Goal: Task Accomplishment & Management: Manage account settings

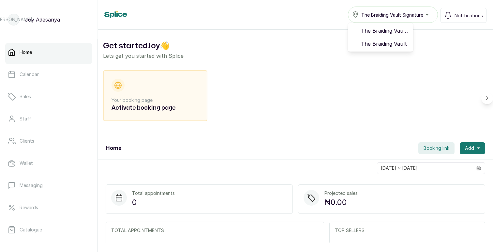
scroll to position [113, 0]
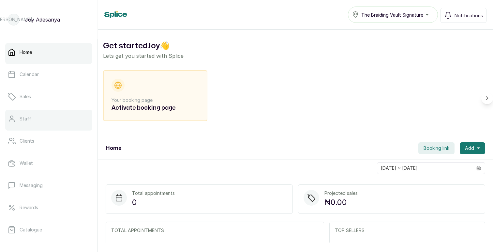
click at [27, 125] on link "Staff" at bounding box center [48, 119] width 87 height 18
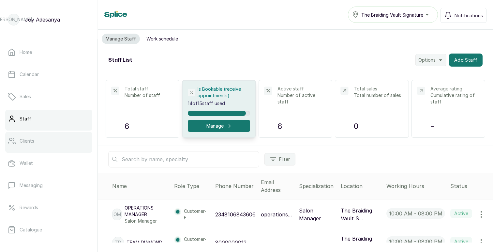
scroll to position [113, 0]
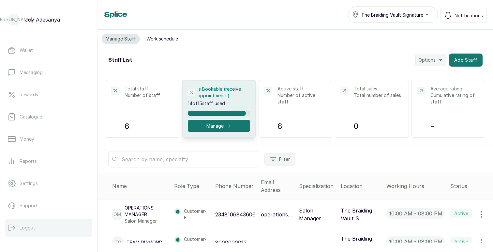
click at [21, 228] on p "Logout" at bounding box center [28, 227] width 16 height 7
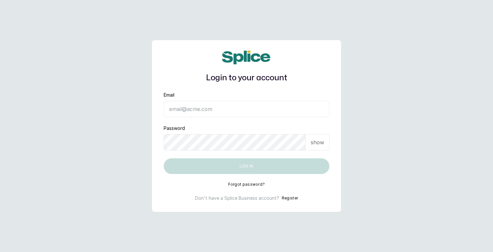
click at [257, 108] on input "Email" at bounding box center [247, 109] width 166 height 16
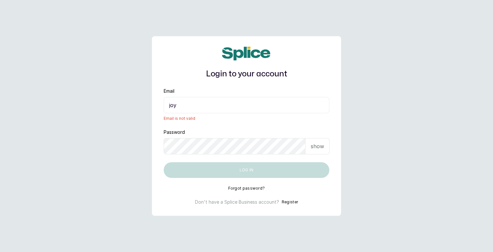
type input "joy.a@thebraidingvault.com"
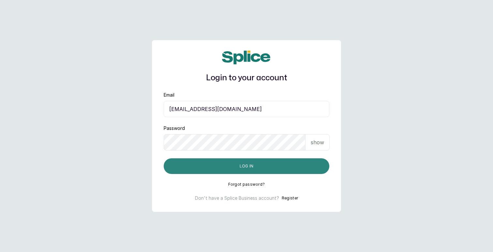
click at [246, 163] on button "Log in" at bounding box center [247, 166] width 166 height 16
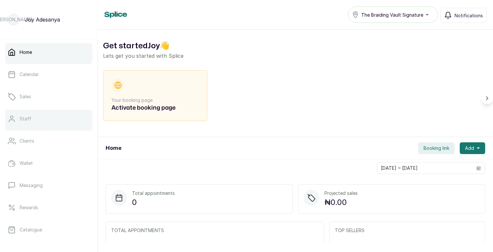
click at [44, 117] on link "Staff" at bounding box center [48, 119] width 87 height 18
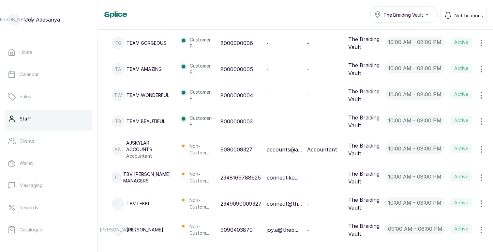
scroll to position [270, 0]
click at [482, 205] on icon "button" at bounding box center [481, 203] width 8 height 8
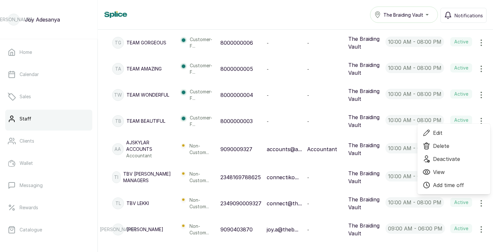
click at [441, 131] on span "Edit" at bounding box center [437, 133] width 9 height 8
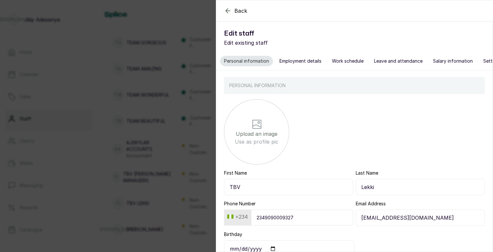
click at [295, 64] on button "Employment details" at bounding box center [301, 61] width 50 height 10
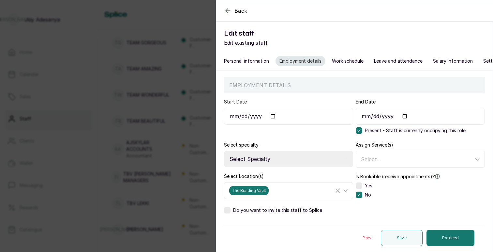
click at [345, 192] on icon at bounding box center [346, 191] width 8 height 8
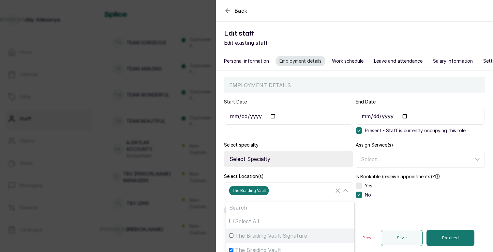
click at [278, 236] on span "The Braiding Vault Signature" at bounding box center [271, 236] width 72 height 8
click at [234, 236] on input "The Braiding Vault Signature" at bounding box center [231, 235] width 4 height 4
checkbox input "true"
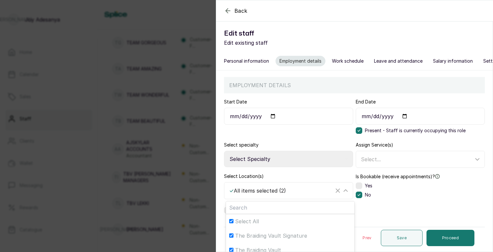
click at [299, 174] on div "Select Location(s) ✓ All items selected ( 2 ) Select All The Braiding Vault Sig…" at bounding box center [288, 186] width 129 height 26
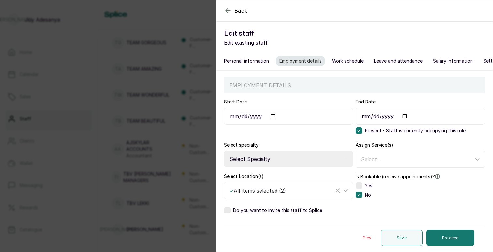
click at [305, 161] on select "Select Specialty Accountant Admin Level 1 Admin Level 2 Aesthetic Nurse Aesthet…" at bounding box center [288, 159] width 129 height 16
select select "salon_receptionist"
click at [255, 211] on span "Do you want to invite this staff to Splice" at bounding box center [277, 210] width 89 height 7
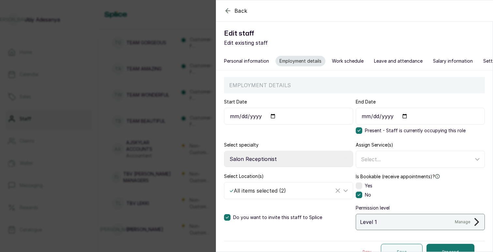
click at [469, 222] on p "Manage" at bounding box center [462, 221] width 15 height 5
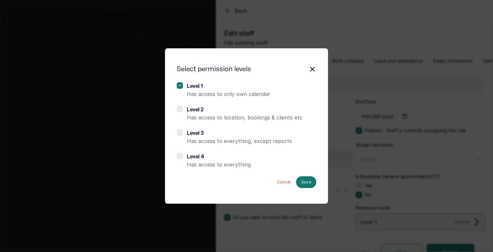
click at [181, 109] on label at bounding box center [180, 109] width 6 height 7
click at [311, 181] on button "Save" at bounding box center [306, 182] width 20 height 12
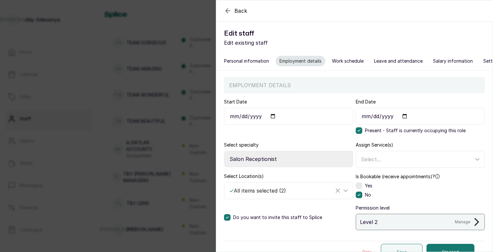
scroll to position [11, 0]
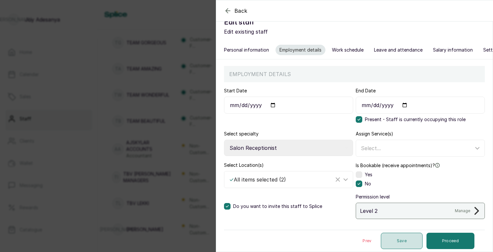
click at [395, 240] on button "Save" at bounding box center [402, 241] width 42 height 16
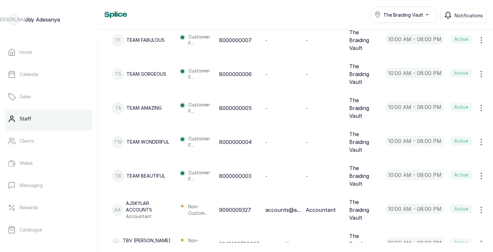
click at [443, 237] on span "Edit" at bounding box center [454, 241] width 63 height 8
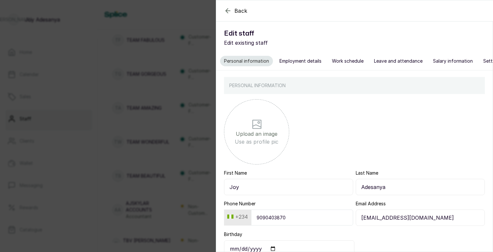
click at [294, 63] on button "Employment details" at bounding box center [301, 61] width 50 height 10
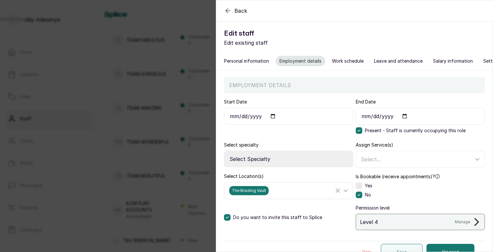
click at [345, 191] on icon at bounding box center [346, 191] width 8 height 8
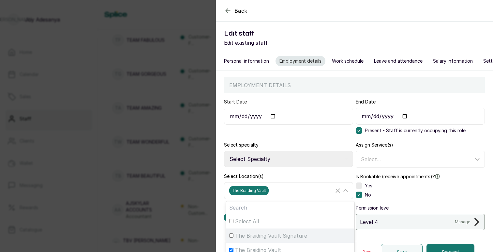
click at [287, 235] on span "The Braiding Vault Signature" at bounding box center [271, 236] width 72 height 8
click at [234, 235] on input "The Braiding Vault Signature" at bounding box center [231, 235] width 4 height 4
checkbox input "true"
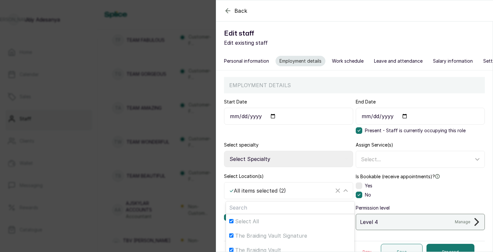
click at [332, 136] on form "Start Date End Date Present - Staff is currently occupying this role Select spe…" at bounding box center [354, 177] width 261 height 169
click at [205, 17] on div "Back Edit staff Edit existing staff Personal information Employment details Wor…" at bounding box center [246, 126] width 493 height 252
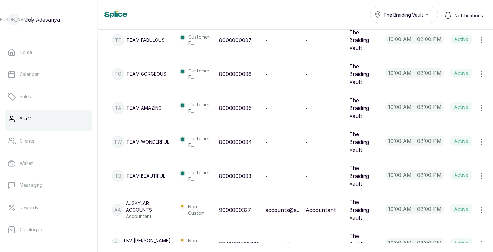
click at [482, 240] on icon "button" at bounding box center [481, 244] width 8 height 8
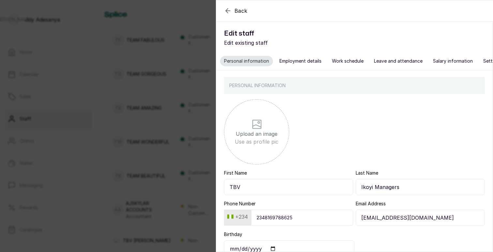
click at [291, 64] on button "Employment details" at bounding box center [301, 61] width 50 height 10
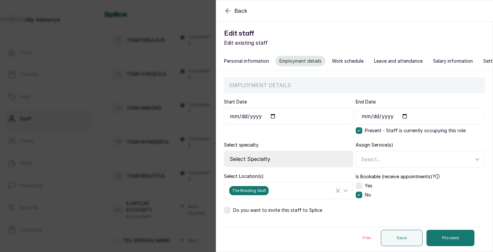
click at [284, 165] on select "Select Specialty Accountant Admin Level 1 Admin Level 2 Aesthetic Nurse Aesthet…" at bounding box center [288, 159] width 129 height 16
select select "salon_receptionist"
click at [345, 190] on icon at bounding box center [346, 191] width 8 height 8
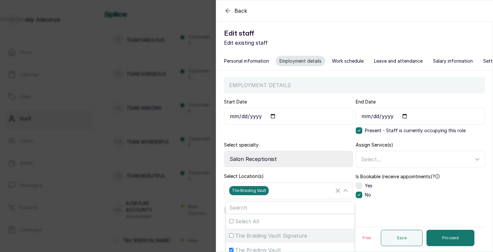
click at [298, 234] on span "The Braiding Vault Signature" at bounding box center [271, 236] width 72 height 8
click at [234, 234] on input "The Braiding Vault Signature" at bounding box center [231, 235] width 4 height 4
checkbox input "true"
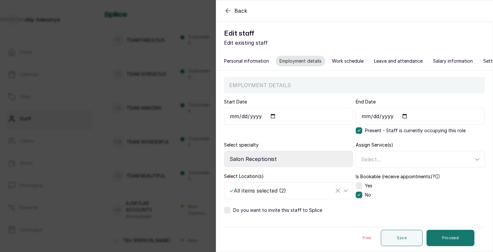
click at [308, 173] on div "Select Location(s) ✓ All items selected ( 2 )" at bounding box center [288, 186] width 129 height 26
click at [267, 211] on span "Do you want to invite this staff to Splice" at bounding box center [277, 210] width 89 height 7
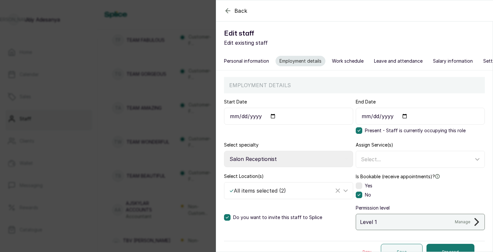
click at [468, 219] on p "Manage" at bounding box center [462, 221] width 15 height 5
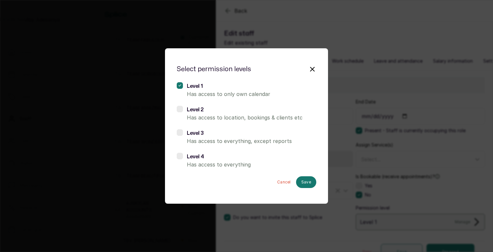
click at [181, 108] on label at bounding box center [180, 109] width 6 height 7
click at [305, 183] on button "Save" at bounding box center [306, 182] width 20 height 12
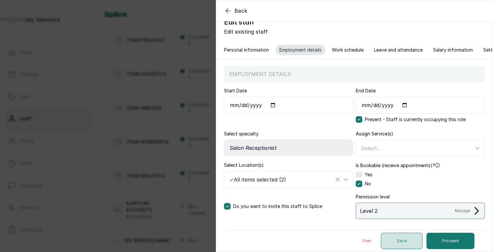
click at [398, 240] on button "Save" at bounding box center [402, 241] width 42 height 16
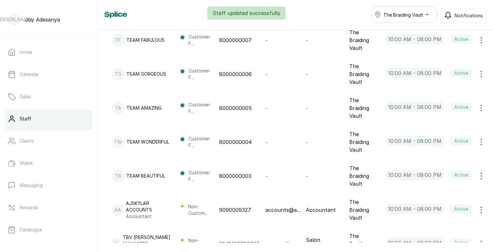
click at [481, 241] on icon "button" at bounding box center [481, 244] width 1 height 6
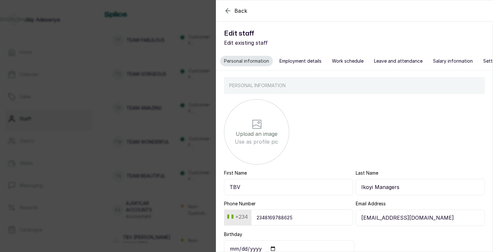
click at [318, 61] on button "Employment details" at bounding box center [301, 61] width 50 height 10
select select "salon_receptionist"
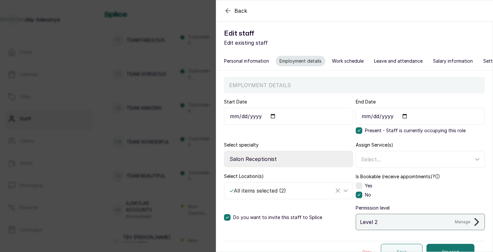
click at [91, 87] on div "Back Edit staff Edit existing staff Personal information Employment details Wor…" at bounding box center [246, 126] width 493 height 252
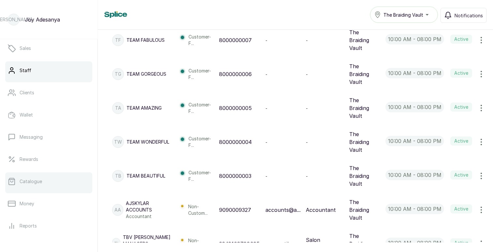
scroll to position [113, 0]
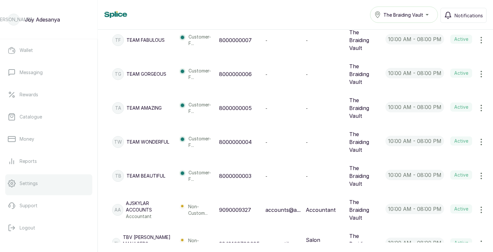
click at [45, 185] on link "Settings" at bounding box center [48, 183] width 87 height 18
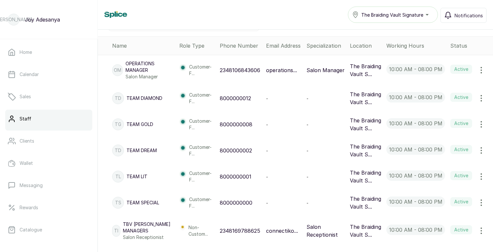
scroll to position [177, 0]
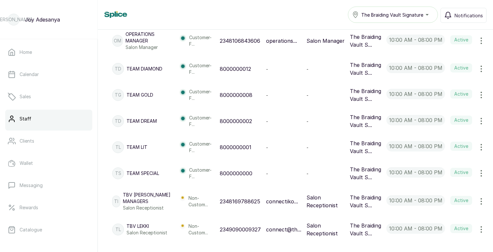
click at [481, 198] on icon "button" at bounding box center [481, 201] width 1 height 6
click at [482, 227] on icon "button" at bounding box center [481, 229] width 1 height 6
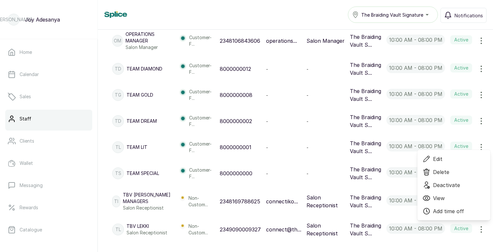
click at [439, 156] on span "Edit" at bounding box center [437, 159] width 9 height 8
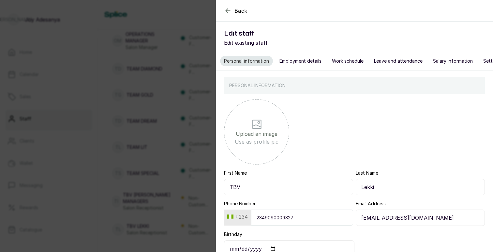
click at [301, 62] on button "Employment details" at bounding box center [301, 61] width 50 height 10
select select "salon_receptionist"
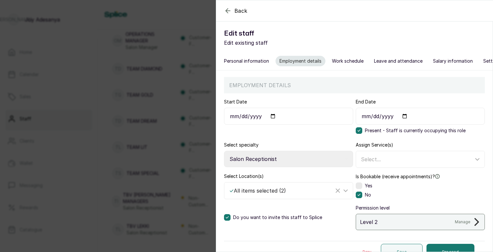
click at [207, 81] on div "Back Edit staff Edit existing staff Personal information Employment details Wor…" at bounding box center [246, 126] width 493 height 252
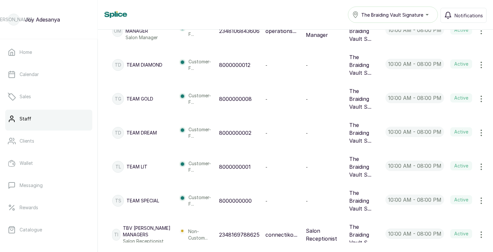
click at [441, 194] on span "Edit" at bounding box center [437, 198] width 9 height 8
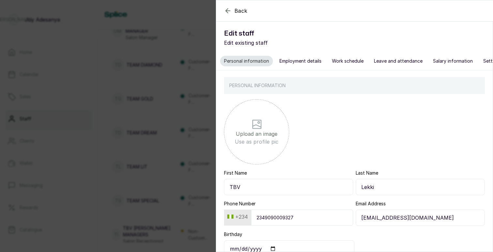
click at [292, 60] on button "Employment details" at bounding box center [301, 61] width 50 height 10
select select "salon_receptionist"
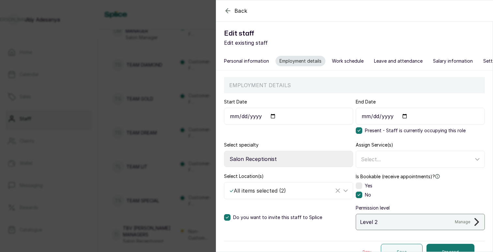
click at [191, 157] on div "Back Edit staff Edit existing staff Personal information Employment details Wor…" at bounding box center [246, 126] width 493 height 252
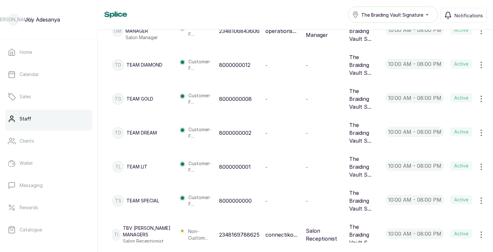
click at [479, 231] on icon "button" at bounding box center [481, 235] width 8 height 8
click at [438, 249] on span "Edit" at bounding box center [437, 253] width 9 height 8
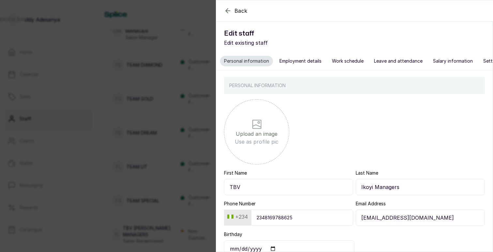
click at [303, 61] on button "Employment details" at bounding box center [301, 61] width 50 height 10
select select "salon_receptionist"
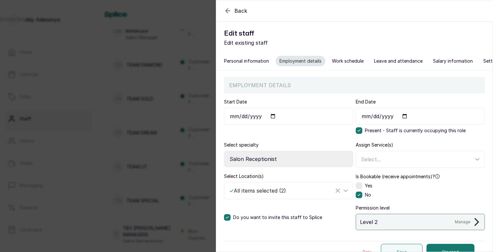
click at [249, 62] on button "Personal information" at bounding box center [246, 61] width 53 height 10
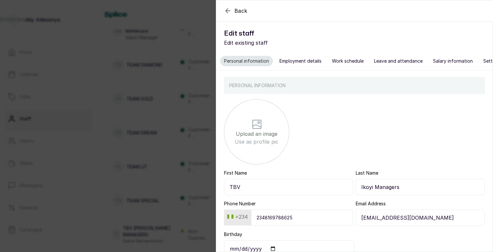
click at [293, 62] on button "Employment details" at bounding box center [301, 61] width 50 height 10
select select "salon_receptionist"
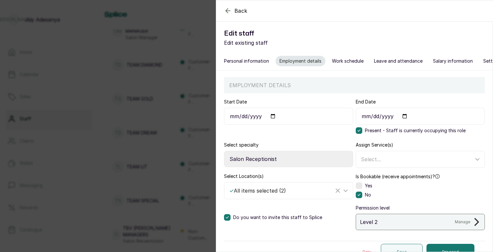
click at [198, 129] on div "Back Edit staff Edit existing staff Personal information Employment details Wor…" at bounding box center [246, 126] width 493 height 252
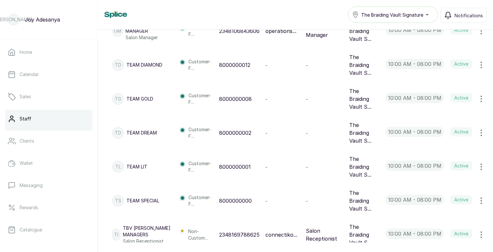
click at [482, 231] on icon "button" at bounding box center [481, 235] width 8 height 8
click at [442, 249] on span "Edit" at bounding box center [454, 253] width 63 height 8
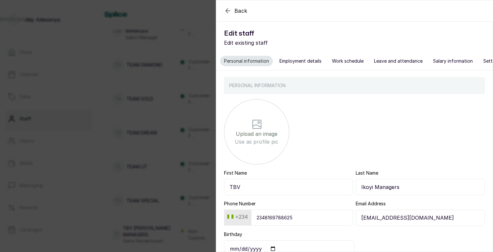
click at [308, 62] on button "Employment details" at bounding box center [301, 61] width 50 height 10
select select "salon_receptionist"
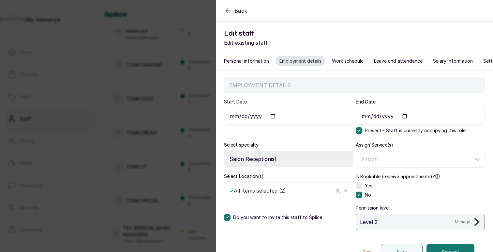
scroll to position [11, 0]
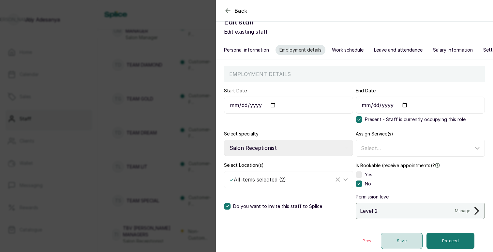
click at [411, 240] on button "Save" at bounding box center [402, 241] width 42 height 16
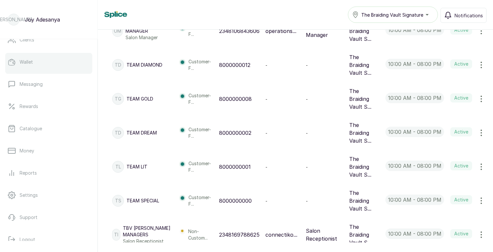
scroll to position [113, 0]
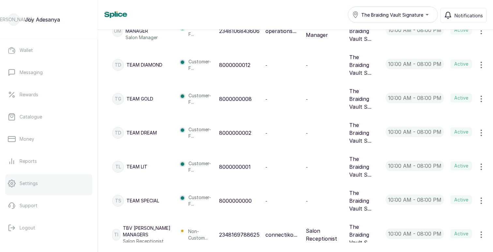
click at [32, 183] on p "Settings" at bounding box center [29, 183] width 18 height 7
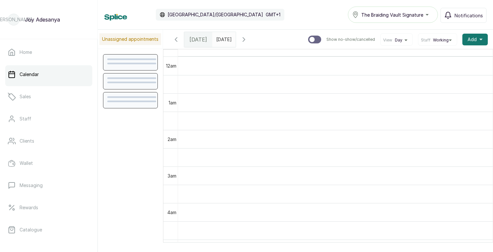
scroll to position [219, 0]
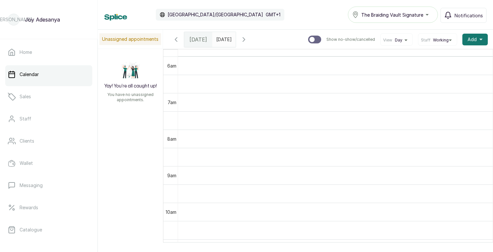
click at [385, 13] on span "The Braiding Vault Signature" at bounding box center [392, 14] width 62 height 7
click at [320, 11] on div "Calendar Africa/Lagos GMT+1 The Braiding Vault Signature The Braiding Vault Sig…" at bounding box center [295, 15] width 382 height 16
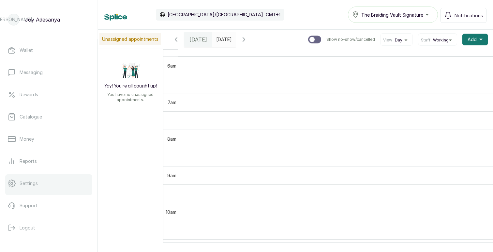
click at [32, 183] on p "Settings" at bounding box center [29, 183] width 18 height 7
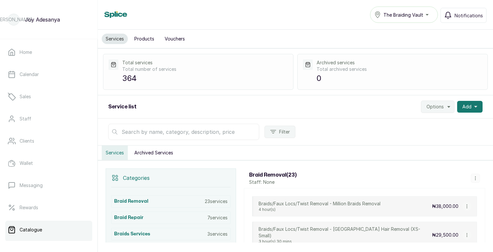
click at [398, 20] on button "The Braiding Vault" at bounding box center [404, 15] width 68 height 16
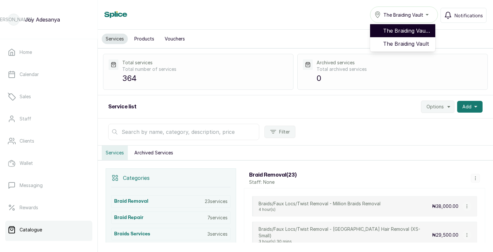
click at [400, 29] on span "The Braiding Vault Signature" at bounding box center [406, 31] width 47 height 8
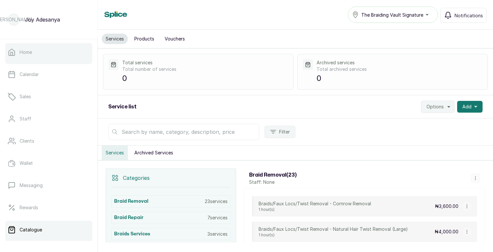
click at [33, 56] on link "Home" at bounding box center [48, 52] width 87 height 18
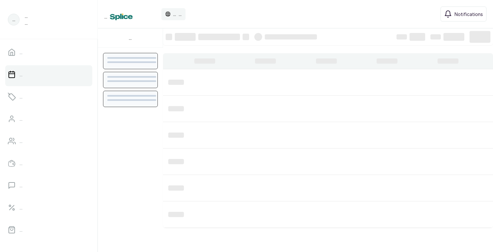
scroll to position [219, 0]
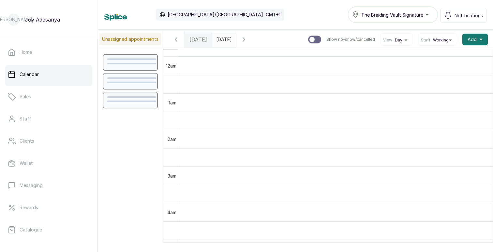
scroll to position [219, 0]
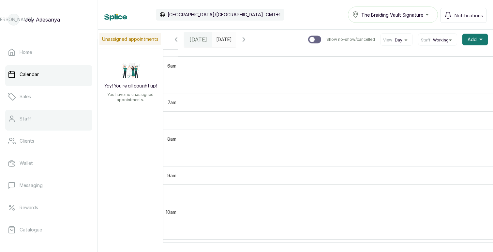
click at [26, 116] on p "Staff" at bounding box center [26, 118] width 12 height 7
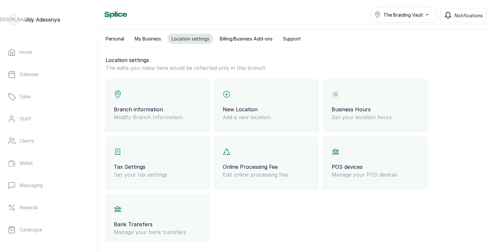
click at [353, 104] on div "Business Hours Set your location hours" at bounding box center [376, 106] width 104 height 52
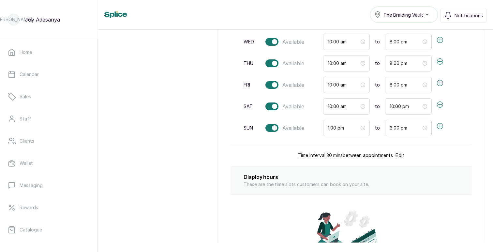
scroll to position [145, 0]
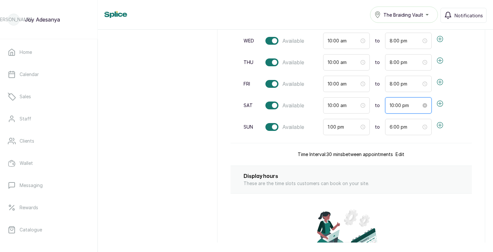
click at [390, 103] on input "10:00 pm" at bounding box center [406, 105] width 32 height 7
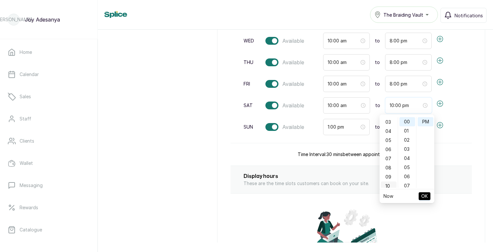
scroll to position [26, 0]
click at [389, 169] on div "08" at bounding box center [389, 168] width 16 height 9
type input "8:00 pm"
click at [425, 197] on span "OK" at bounding box center [424, 196] width 7 height 12
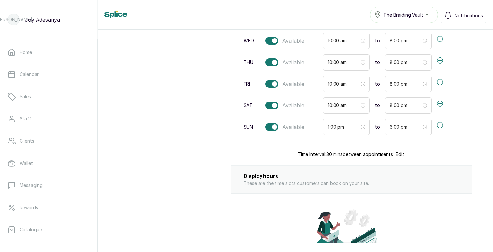
scroll to position [264, 0]
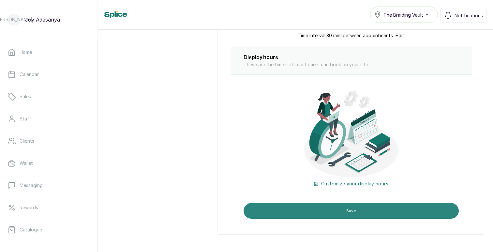
click at [337, 212] on button "Save" at bounding box center [351, 211] width 215 height 16
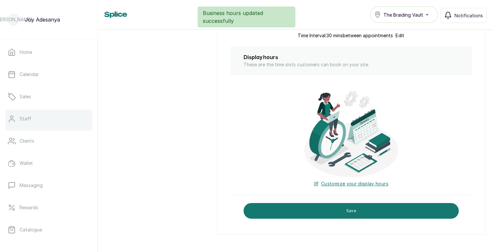
click at [30, 127] on link "Staff" at bounding box center [48, 119] width 87 height 18
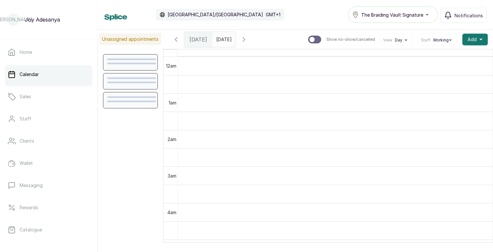
scroll to position [219, 0]
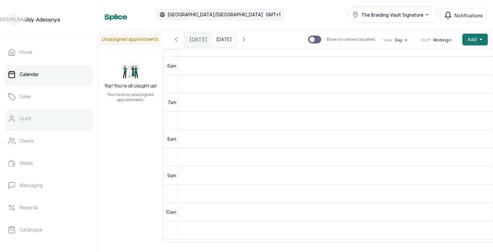
click at [31, 119] on link "Staff" at bounding box center [48, 119] width 87 height 18
